Goal: Share content: Share content

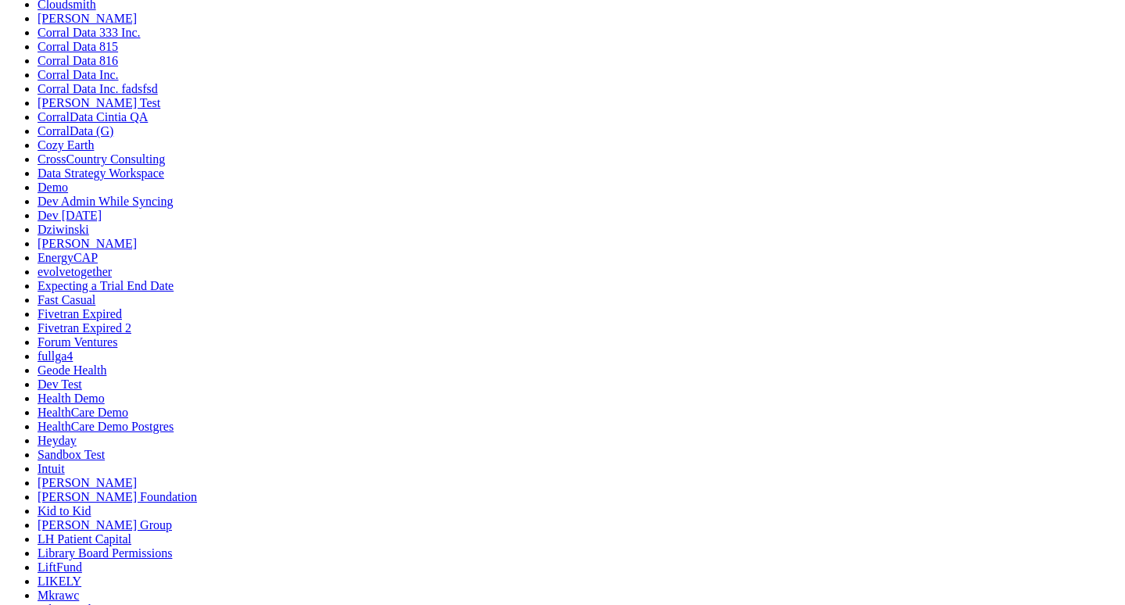
scroll to position [360, 0]
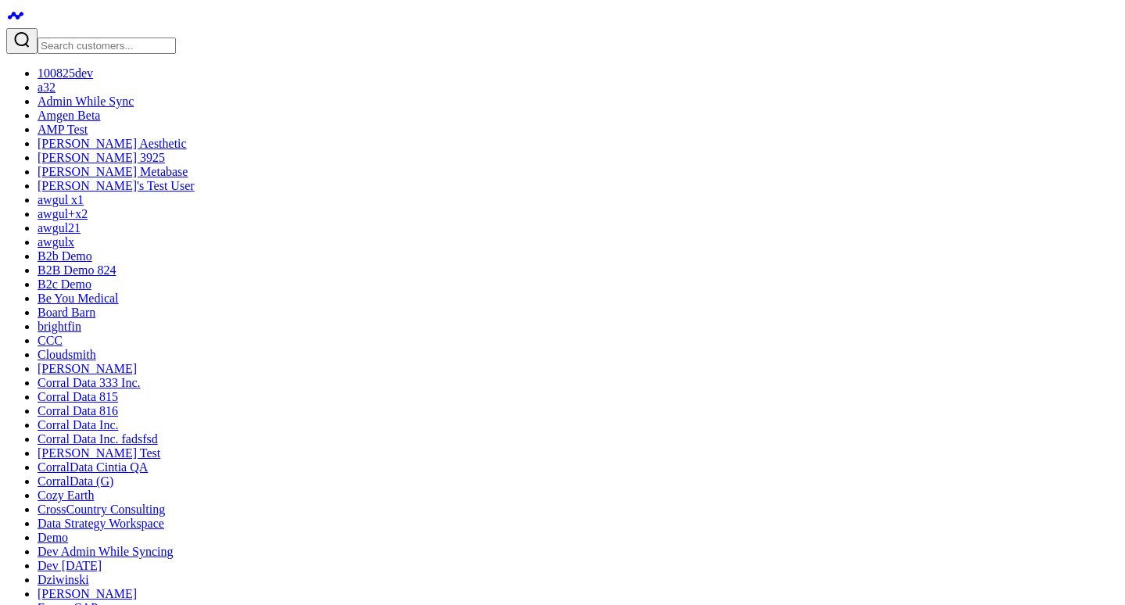
scroll to position [574, 0]
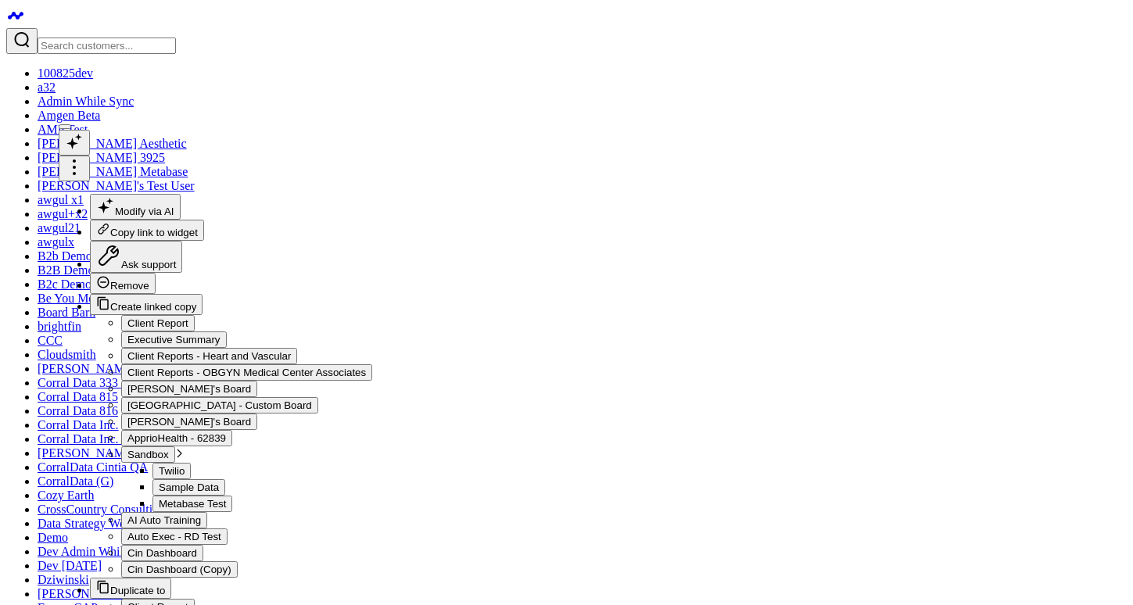
scroll to position [20, 0]
click at [84, 158] on icon at bounding box center [74, 167] width 19 height 19
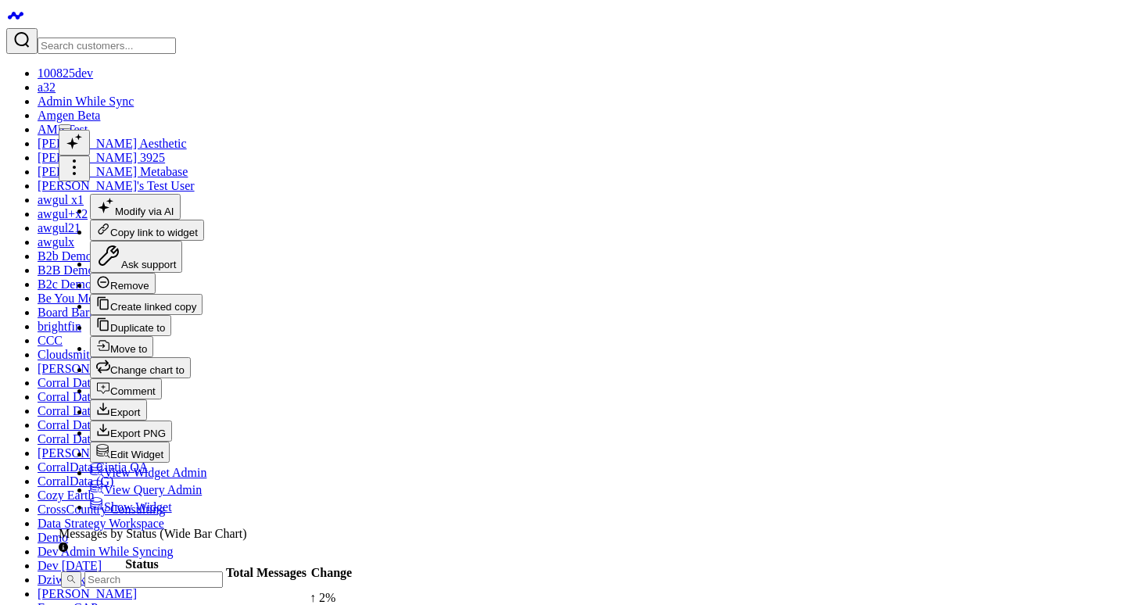
checkbox input "true"
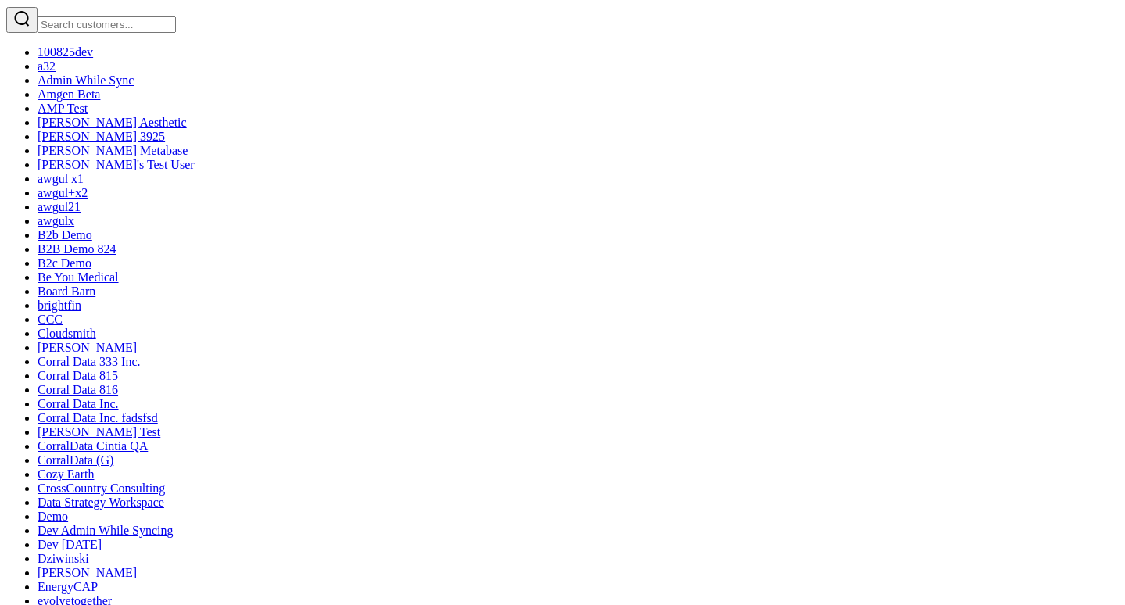
scroll to position [1, 0]
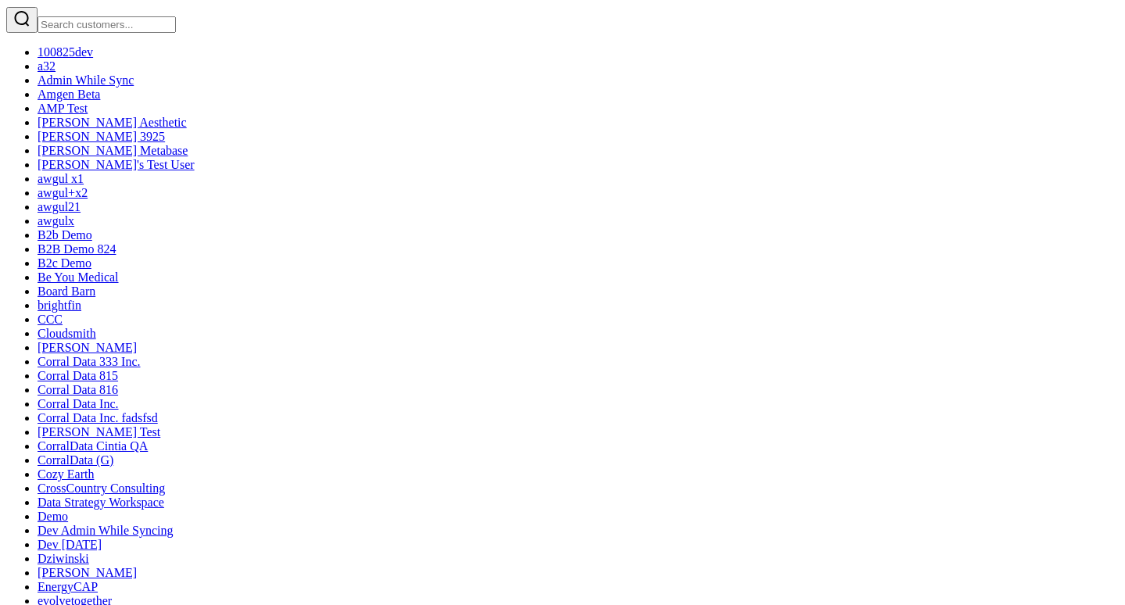
scroll to position [0, 0]
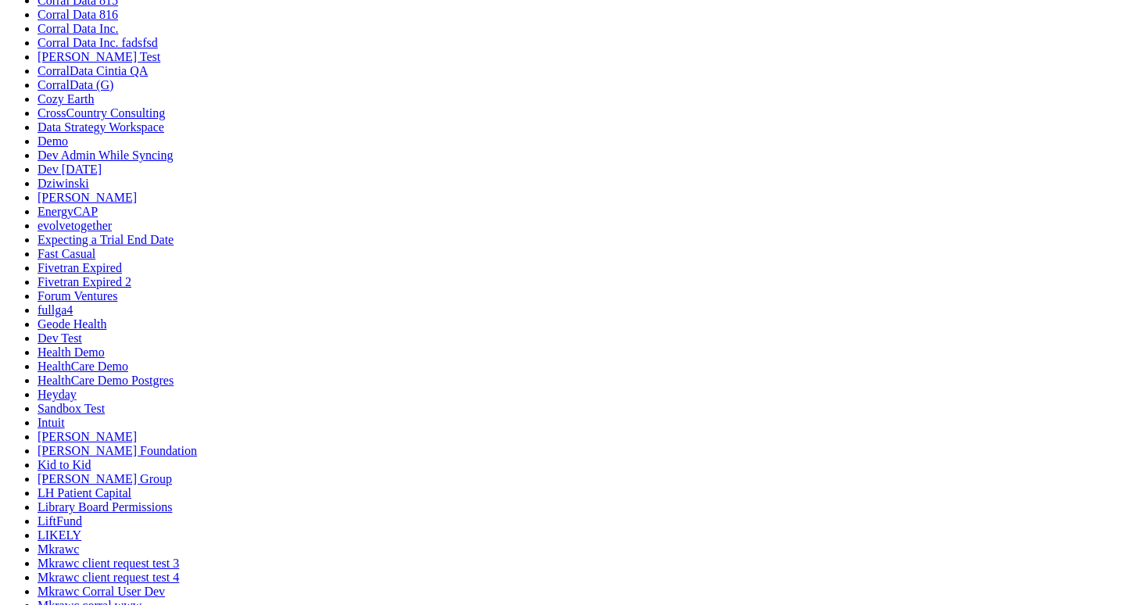
scroll to position [493, 0]
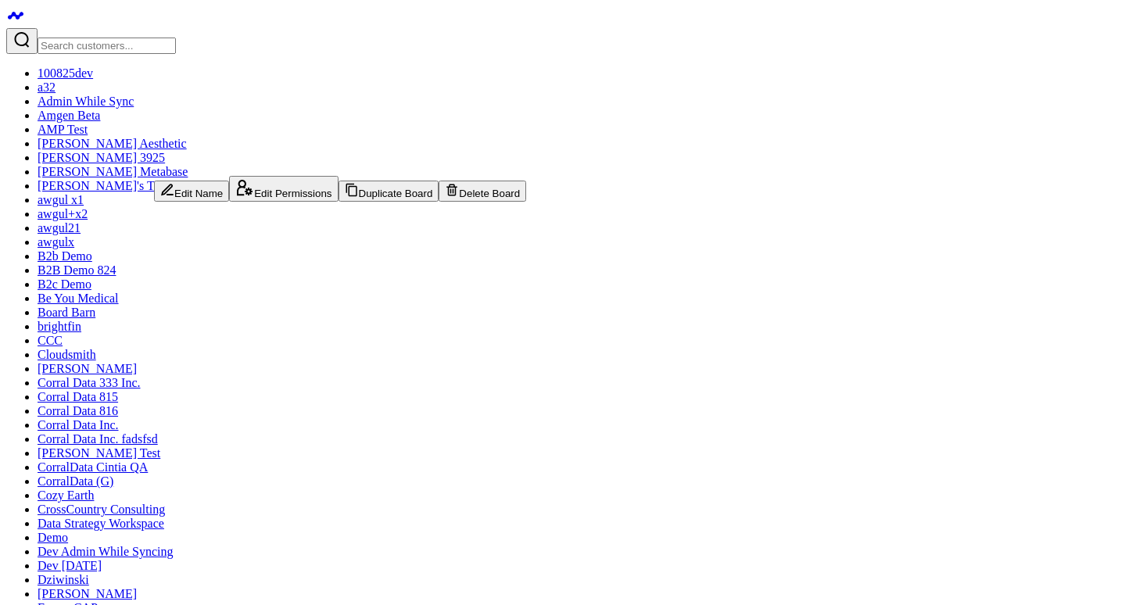
click at [188, 193] on button "Edit Name" at bounding box center [191, 191] width 75 height 21
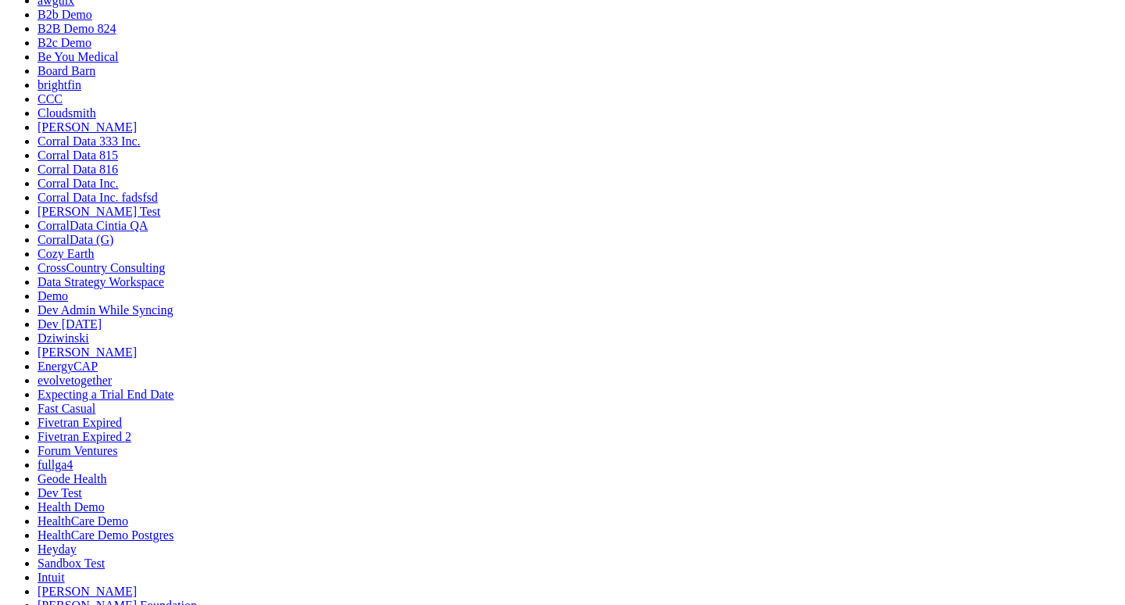
scroll to position [493, 0]
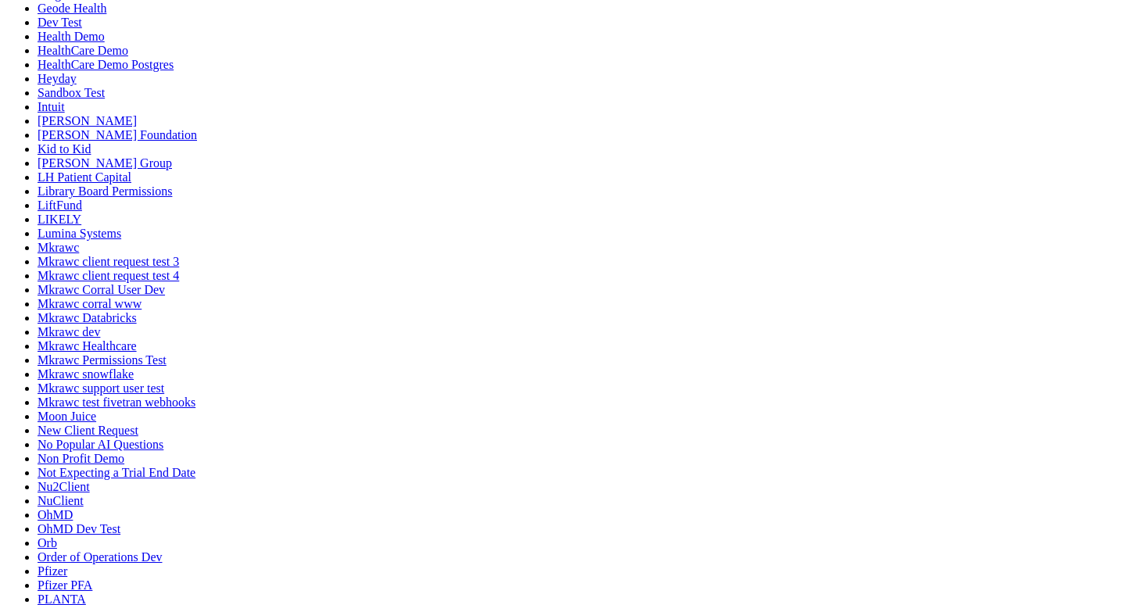
type input "Test for generating widgets"
drag, startPoint x: 468, startPoint y: 259, endPoint x: 479, endPoint y: 403, distance: 145.1
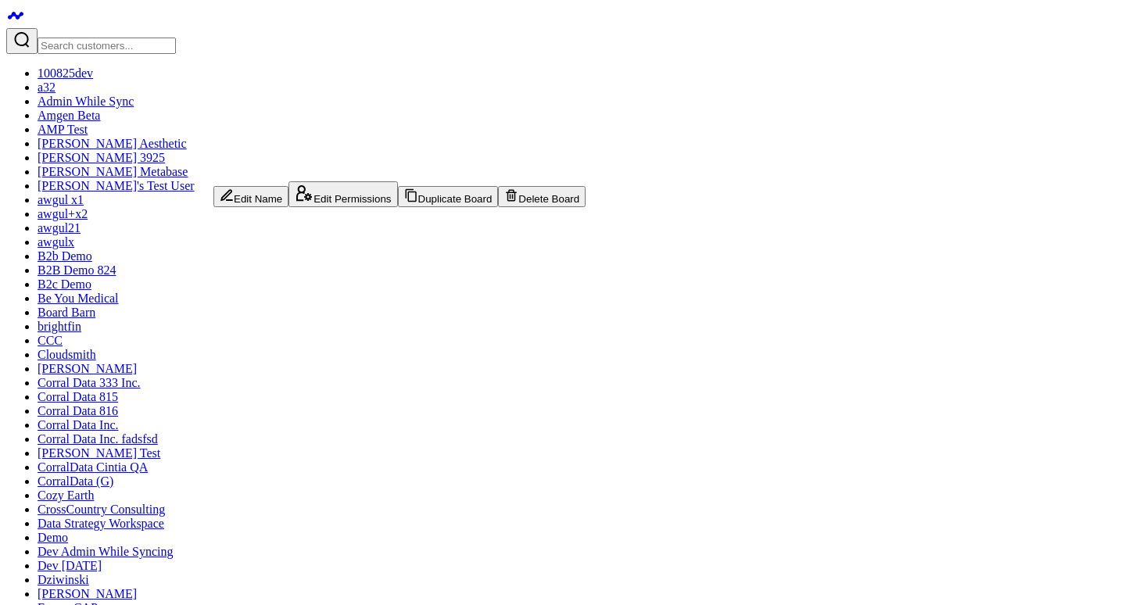
click at [248, 205] on button "Edit Name" at bounding box center [250, 196] width 75 height 21
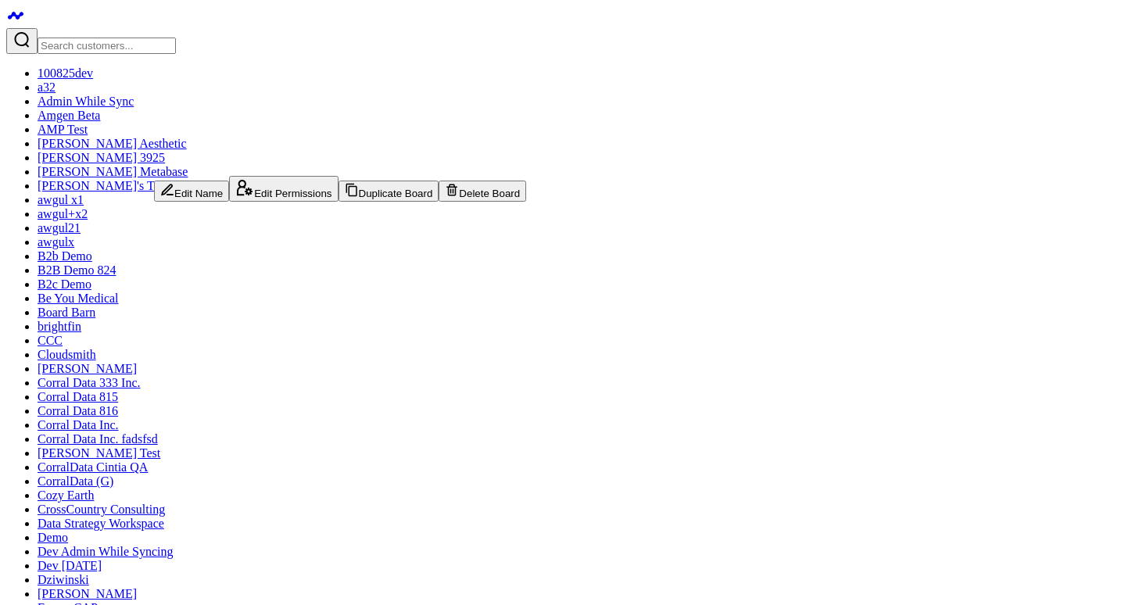
click at [229, 202] on button "Edit Permissions" at bounding box center [283, 189] width 109 height 26
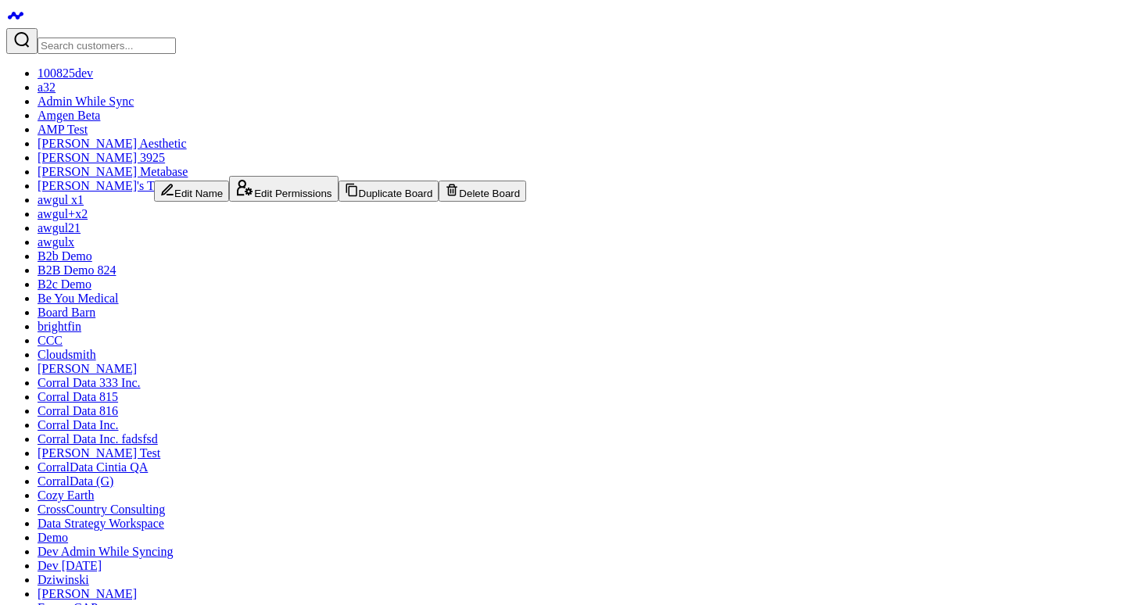
type textarea "@Corral Support @Yumi Cintia Test on Dev"
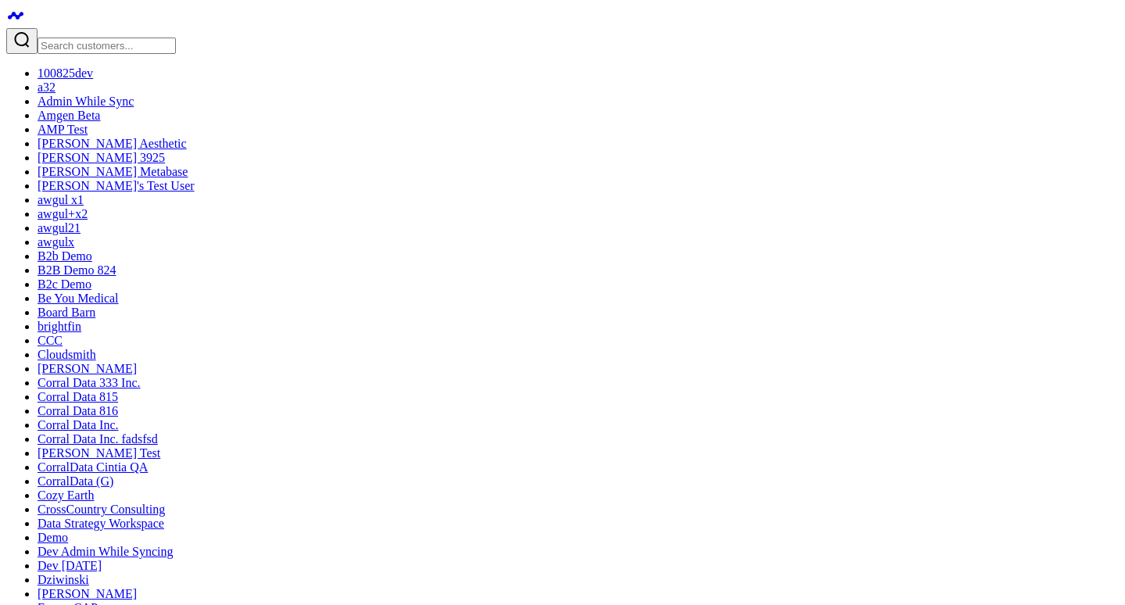
type input "Cintia"
type input "Test"
type input "[EMAIL_ADDRESS][DOMAIN_NAME]"
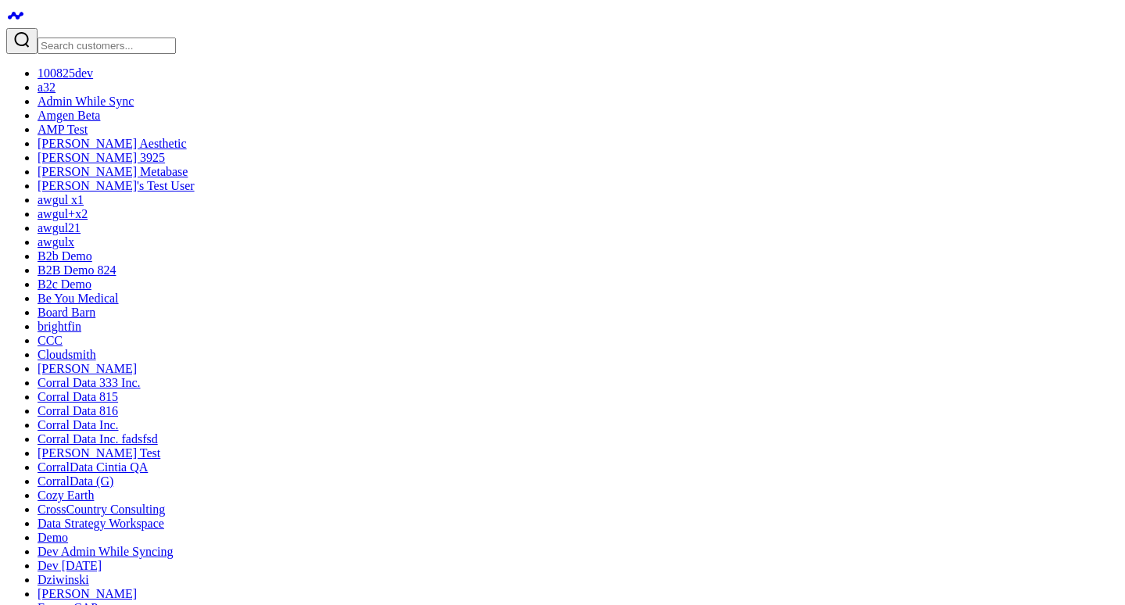
drag, startPoint x: 554, startPoint y: 307, endPoint x: 659, endPoint y: 302, distance: 105.7
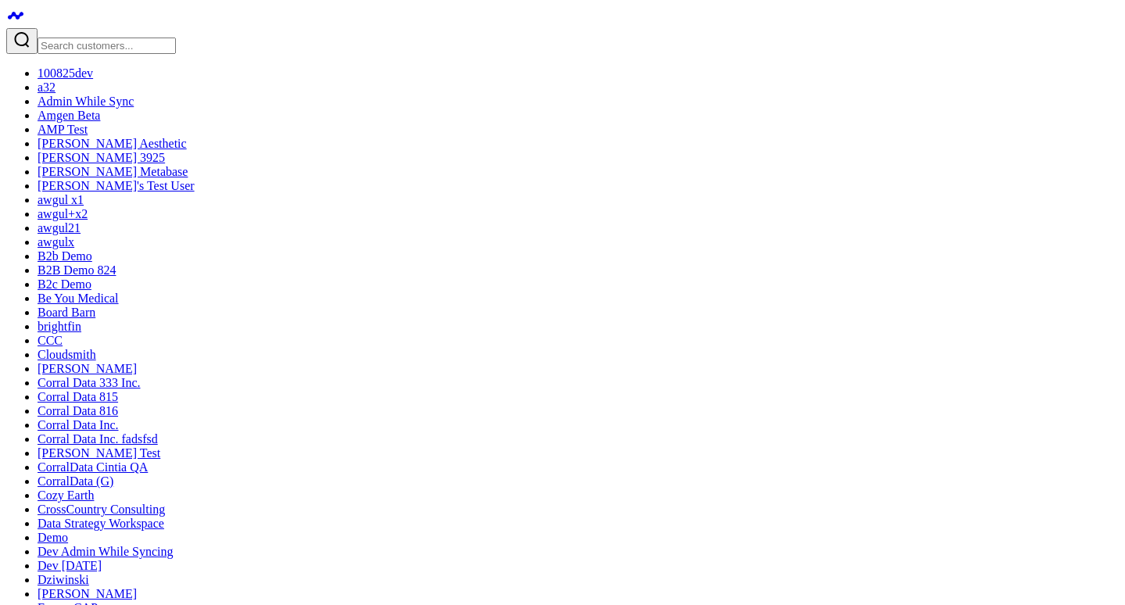
scroll to position [25, 0]
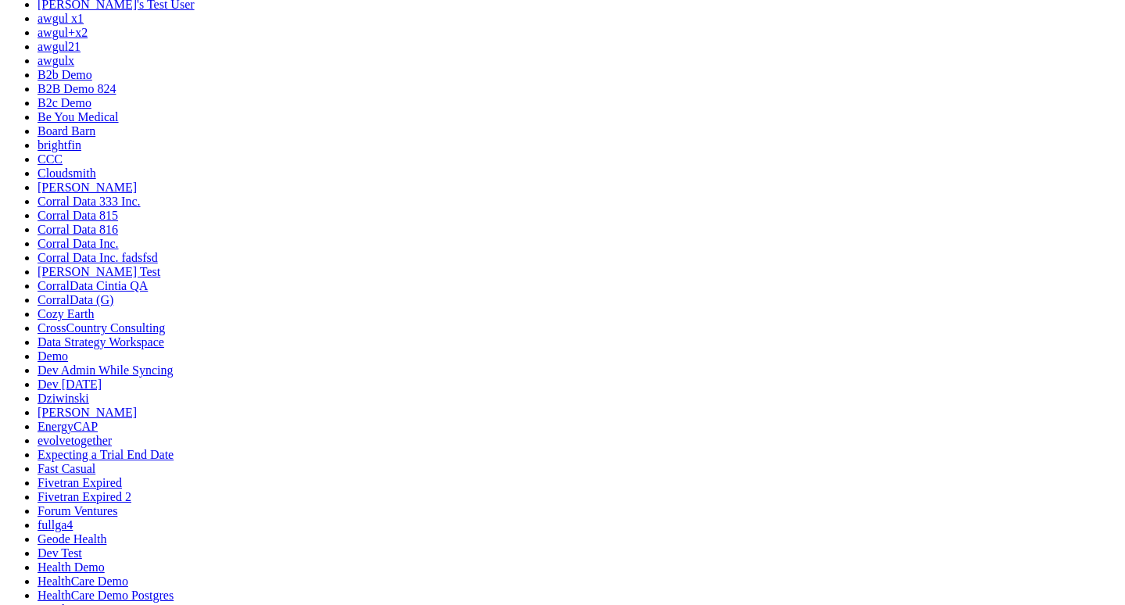
scroll to position [191, 0]
